Goal: Transaction & Acquisition: Purchase product/service

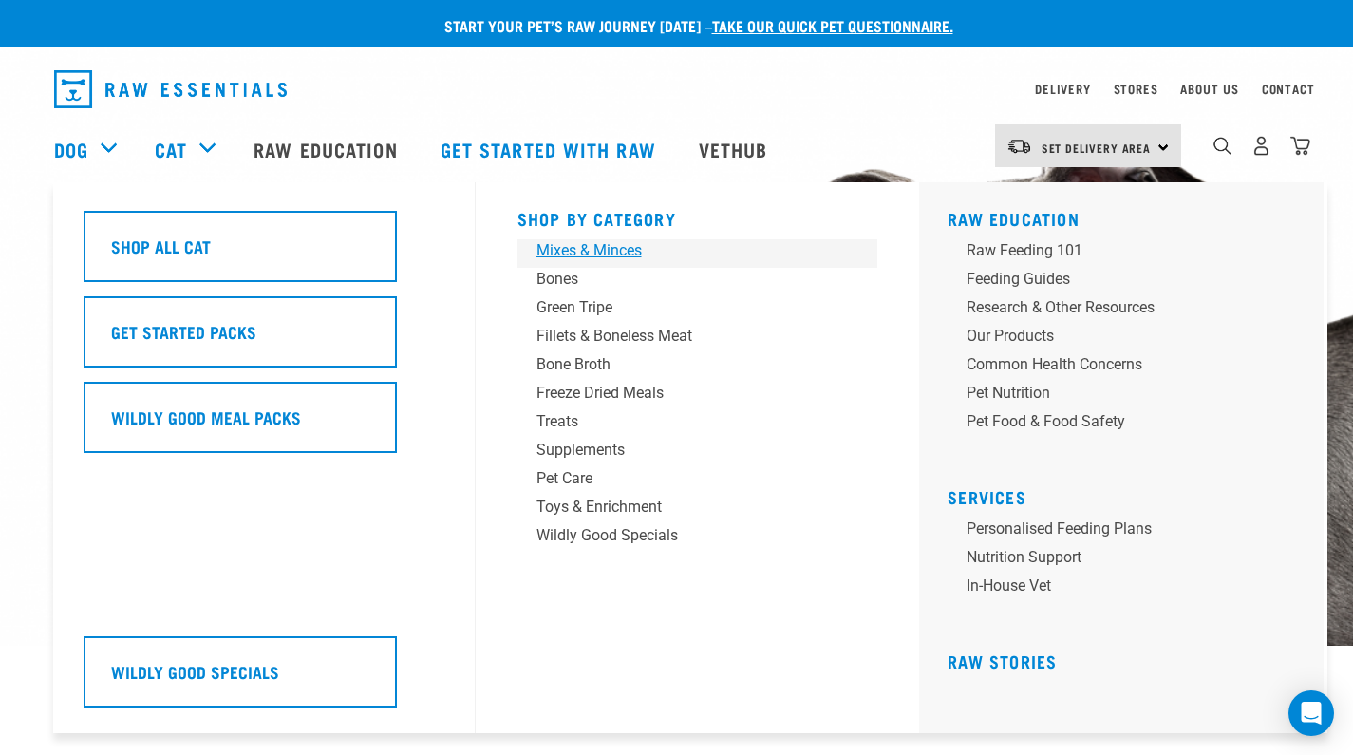
click at [589, 245] on div "Mixes & Minces" at bounding box center [684, 250] width 296 height 23
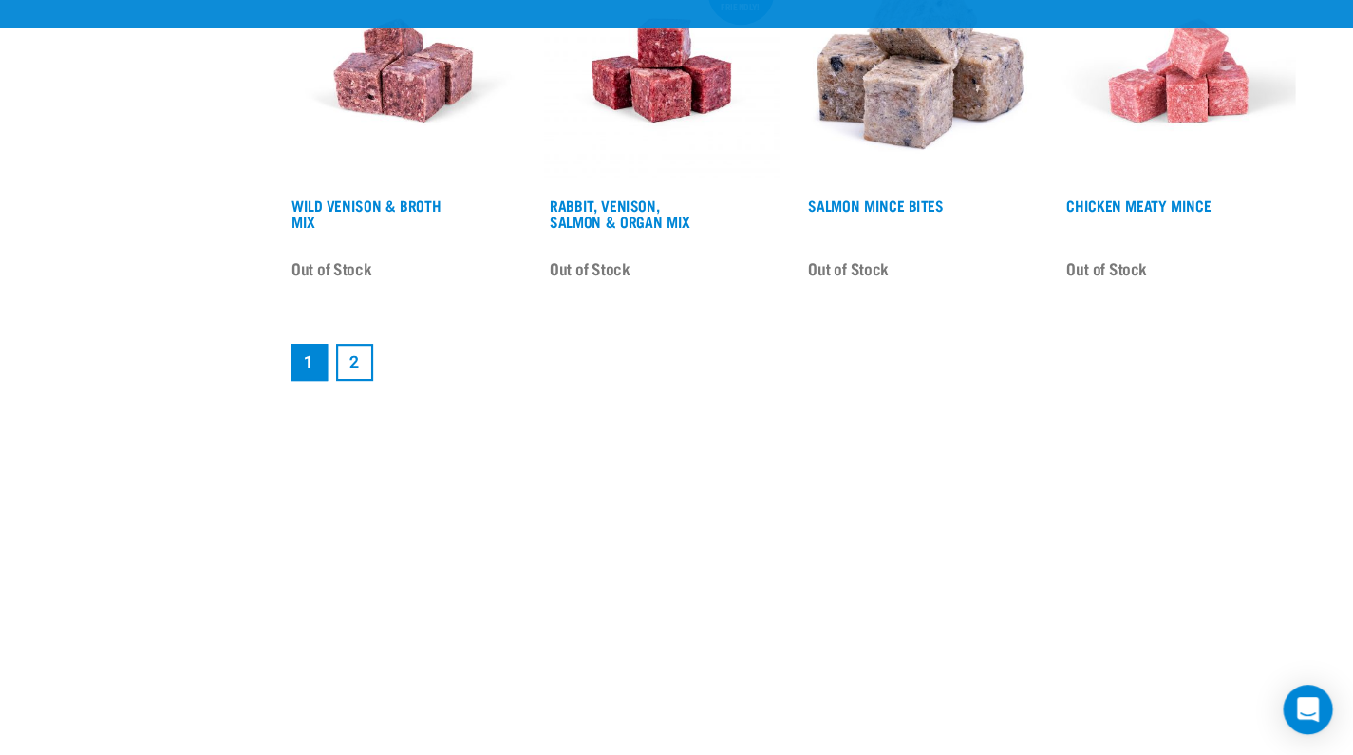
scroll to position [2671, 0]
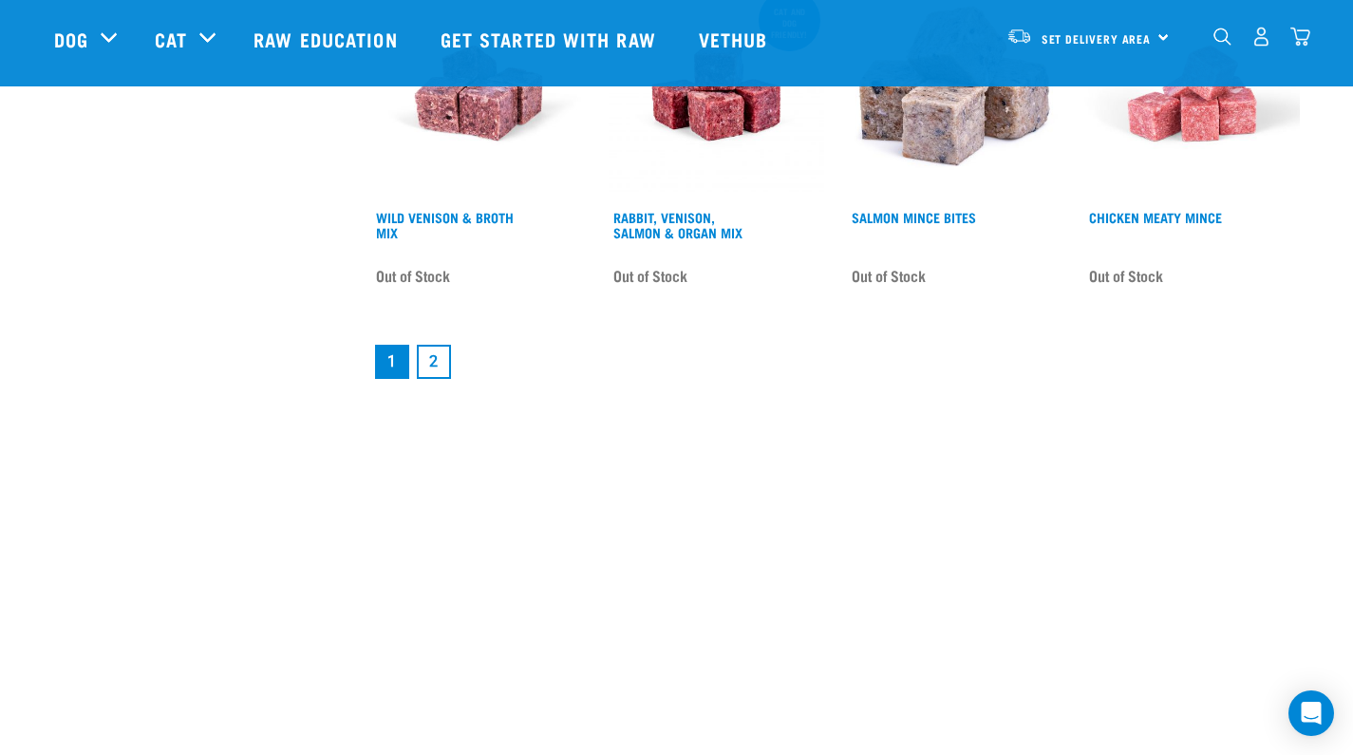
click at [435, 356] on link "2" at bounding box center [434, 362] width 34 height 34
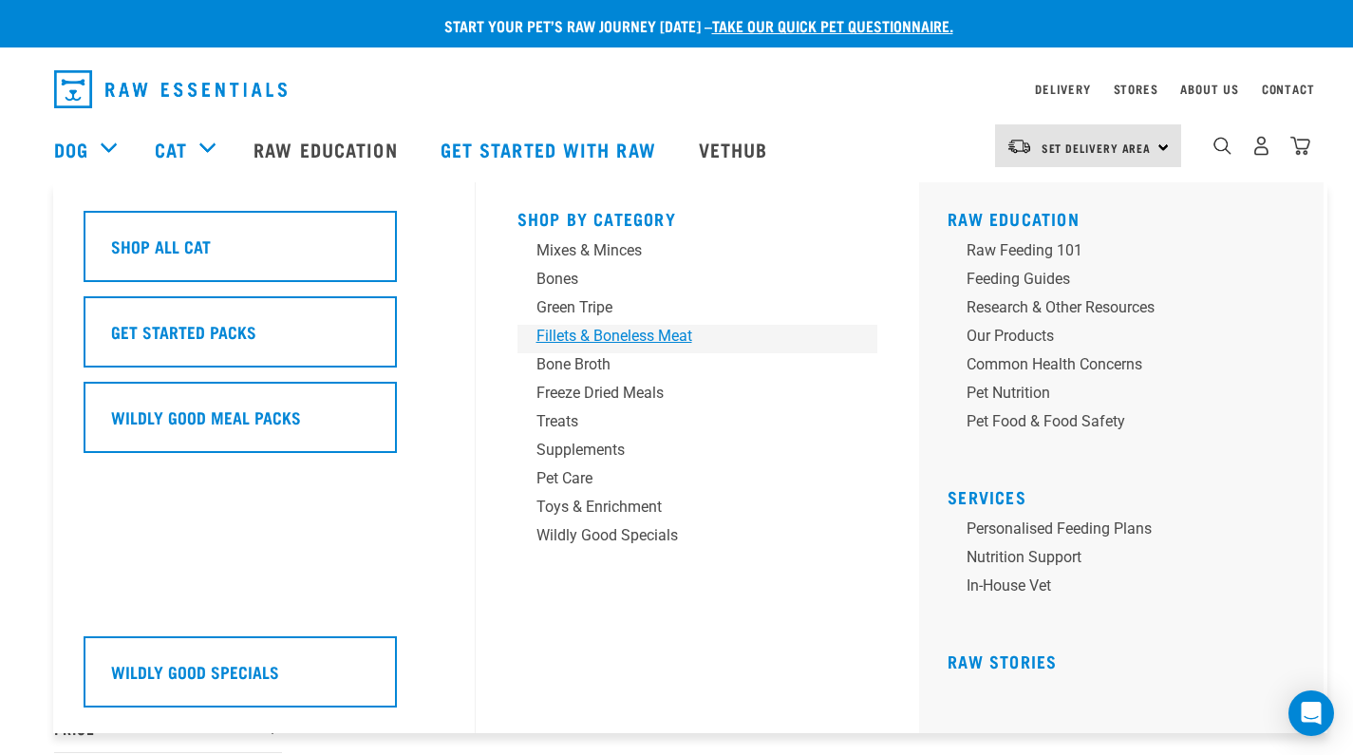
click at [570, 334] on div "Fillets & Boneless Meat" at bounding box center [684, 336] width 296 height 23
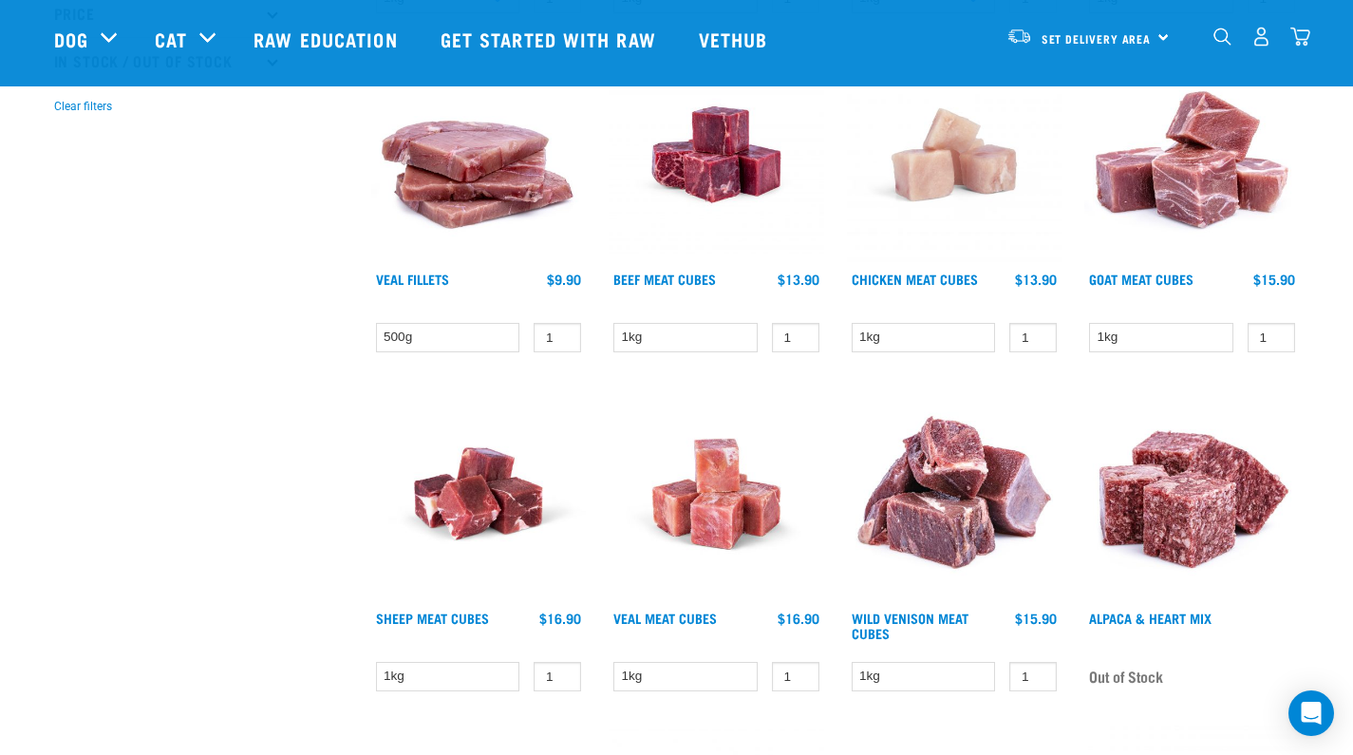
scroll to position [575, 0]
click at [965, 280] on link "Chicken Meat Cubes" at bounding box center [915, 278] width 126 height 7
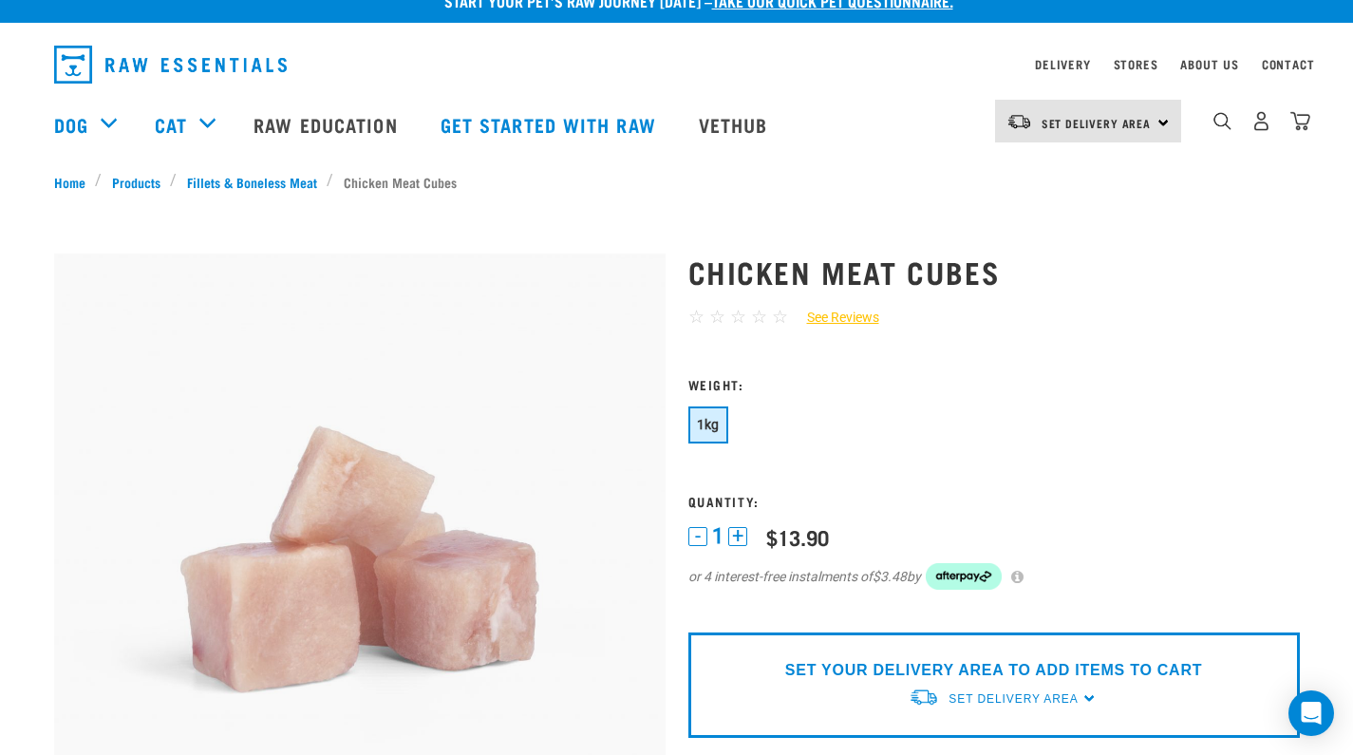
scroll to position [24, 0]
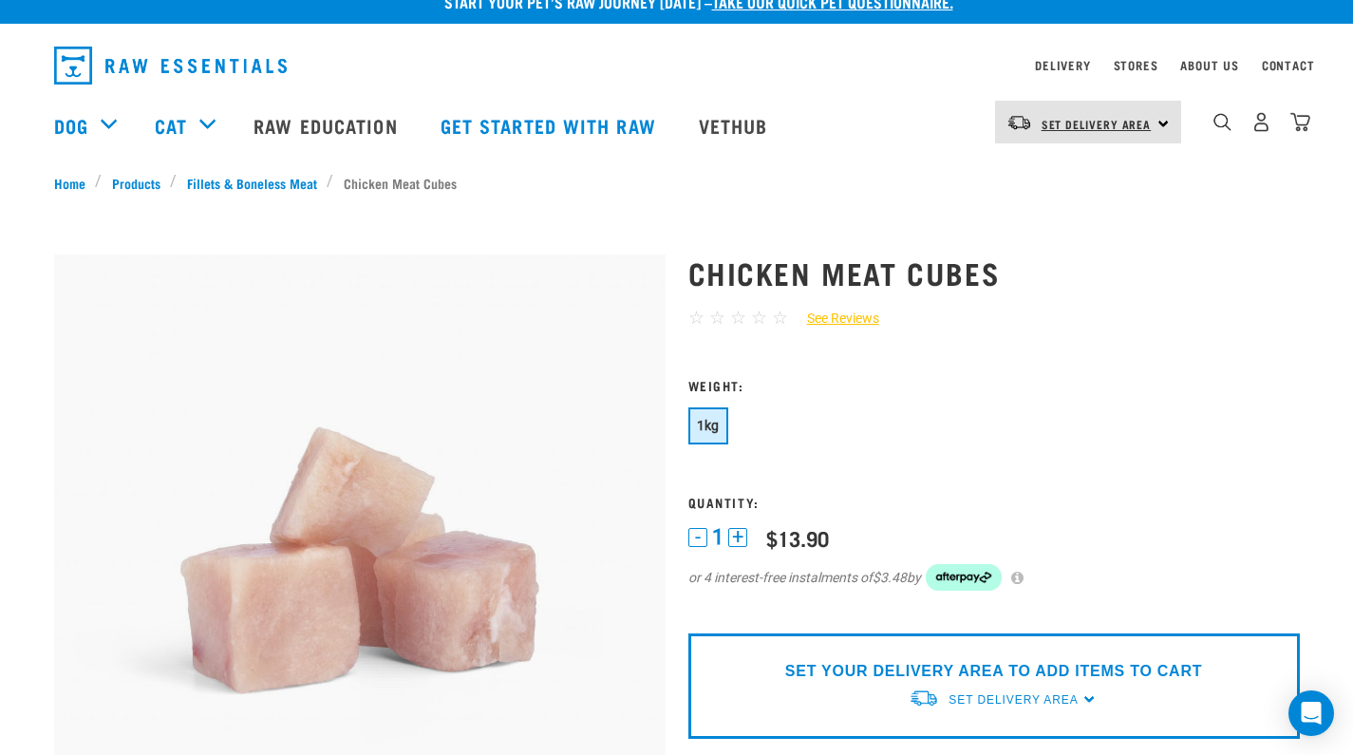
click at [1140, 121] on span "Set Delivery Area" at bounding box center [1097, 124] width 110 height 7
click at [1084, 178] on link "[GEOGRAPHIC_DATA]" at bounding box center [1086, 176] width 182 height 42
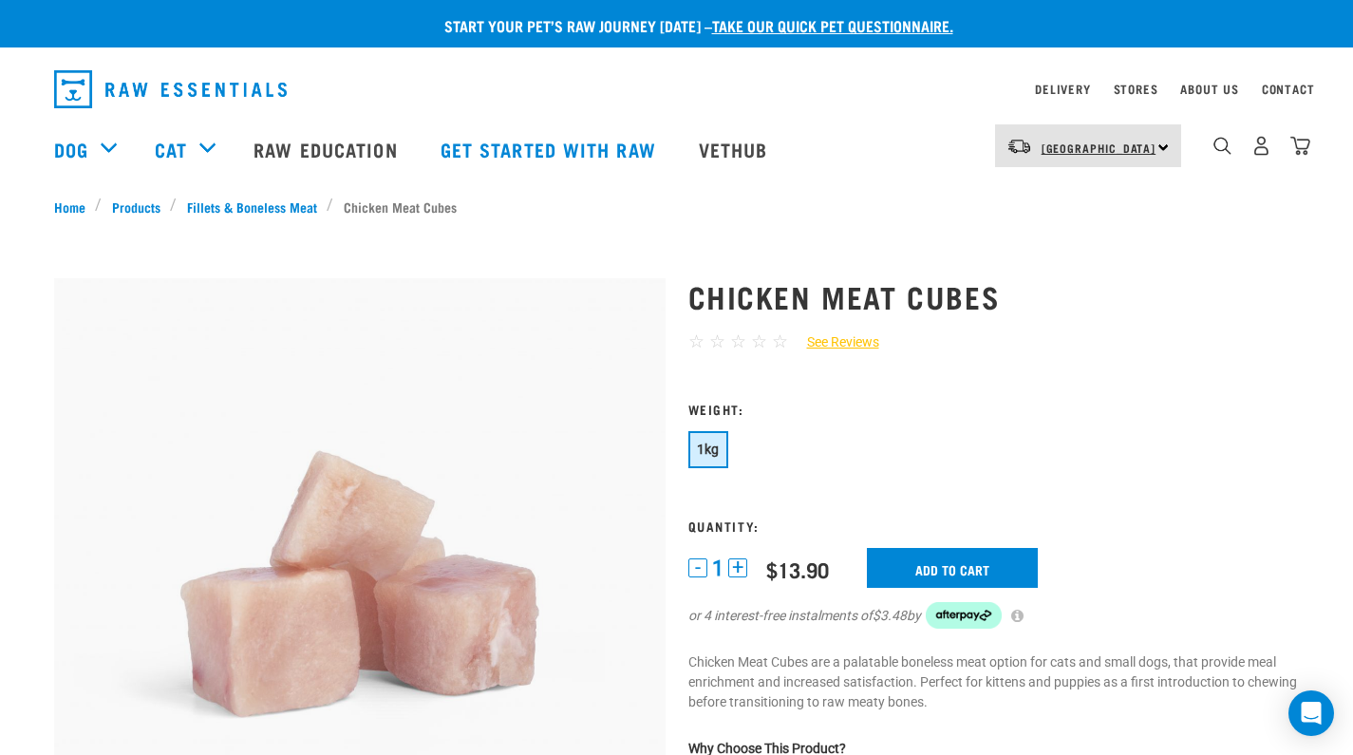
click at [1113, 141] on link "[GEOGRAPHIC_DATA]" at bounding box center [1099, 148] width 115 height 30
click at [1010, 402] on h3 "Weight:" at bounding box center [993, 409] width 611 height 14
click at [948, 567] on input "Add to cart" at bounding box center [952, 568] width 171 height 40
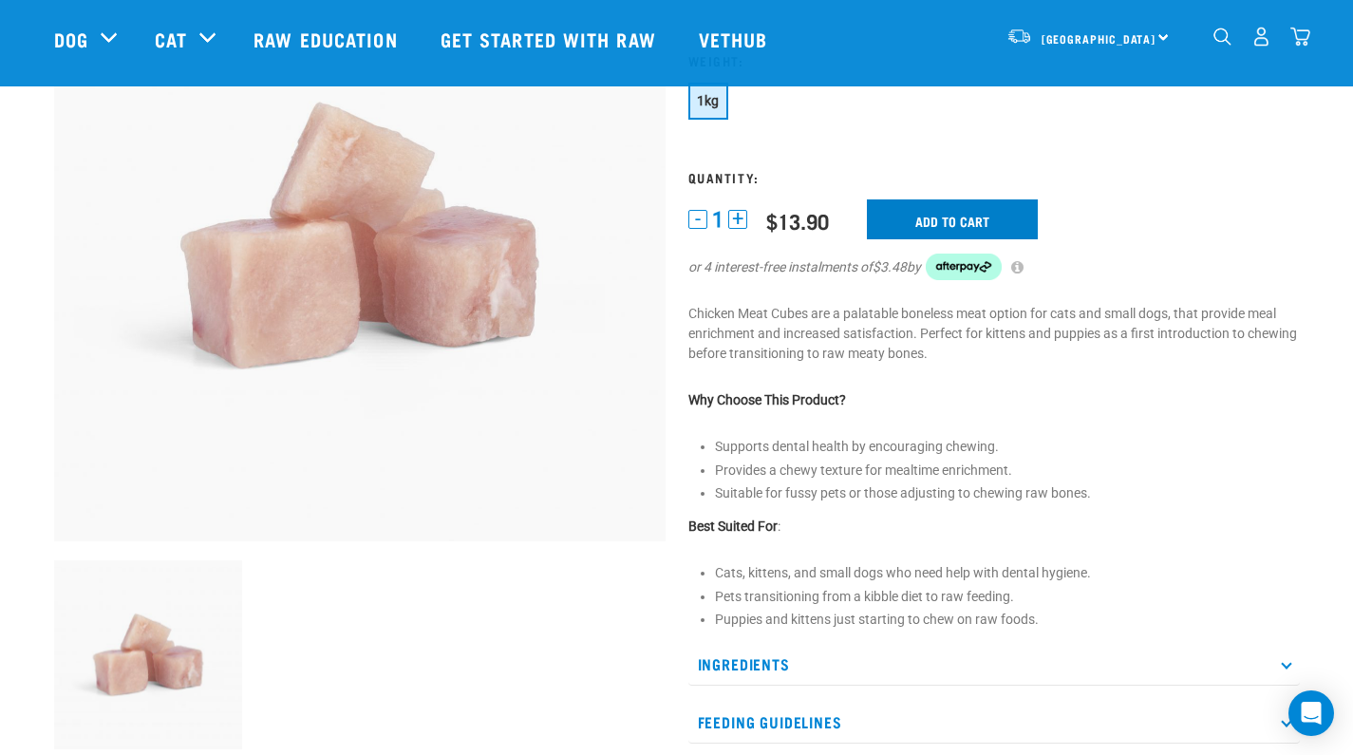
scroll to position [210, 0]
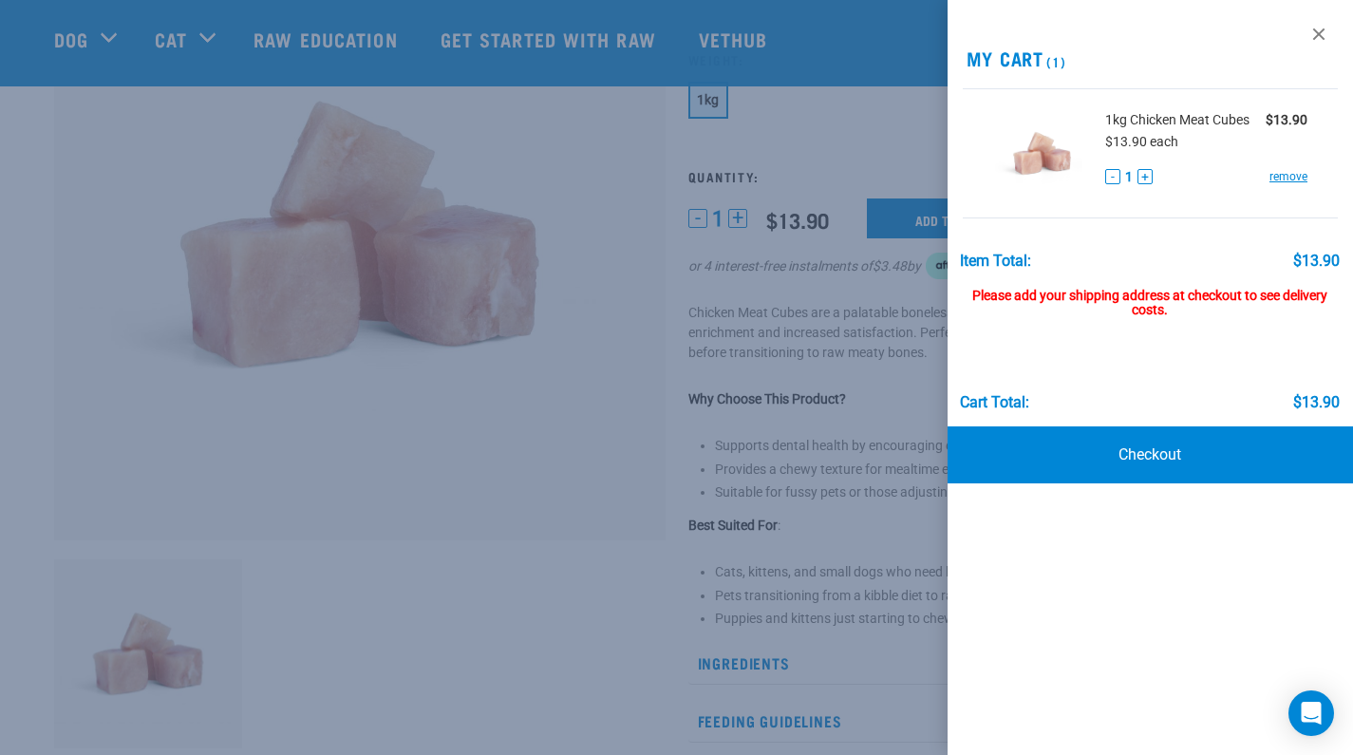
click at [771, 284] on div at bounding box center [676, 377] width 1353 height 755
